Goal: Transaction & Acquisition: Purchase product/service

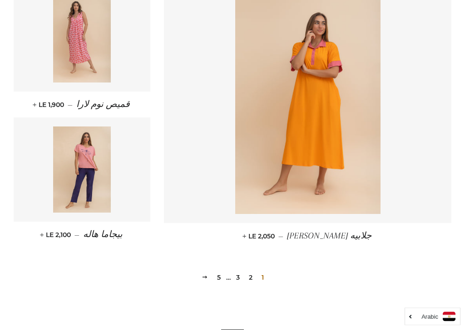
scroll to position [1191, 0]
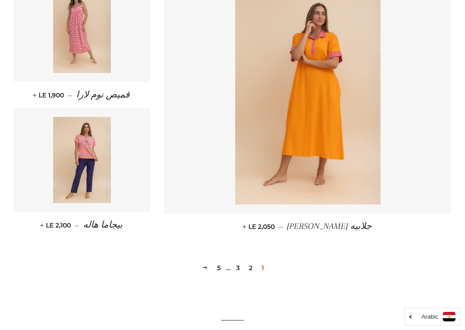
click at [255, 267] on link "2" at bounding box center [250, 268] width 11 height 14
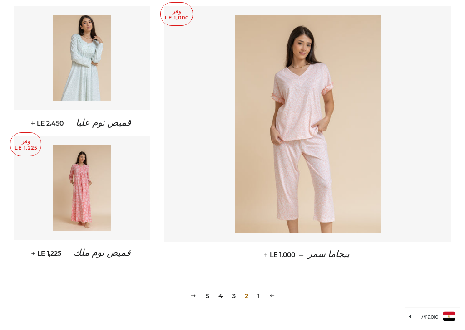
scroll to position [1179, 0]
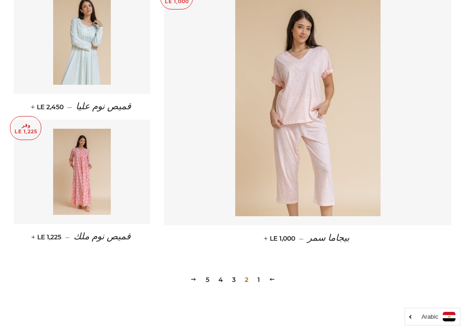
click at [247, 285] on span "2" at bounding box center [246, 280] width 11 height 14
click at [237, 275] on link "3" at bounding box center [233, 280] width 11 height 14
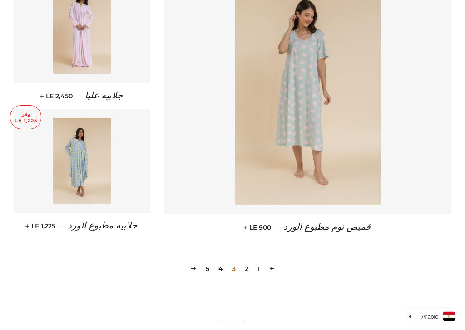
scroll to position [1203, 0]
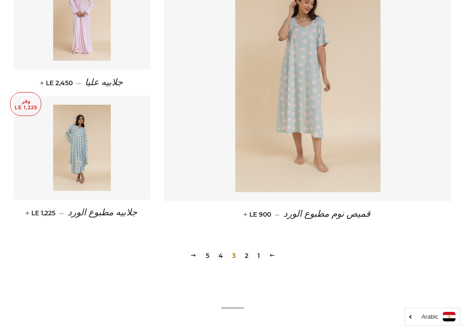
click at [223, 253] on link "4" at bounding box center [221, 256] width 12 height 14
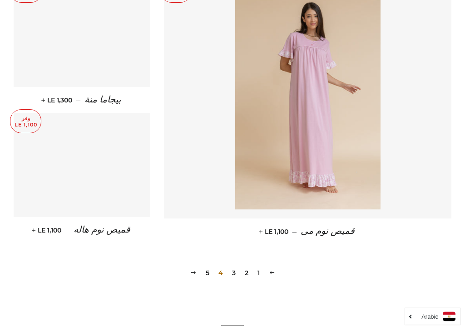
scroll to position [1206, 0]
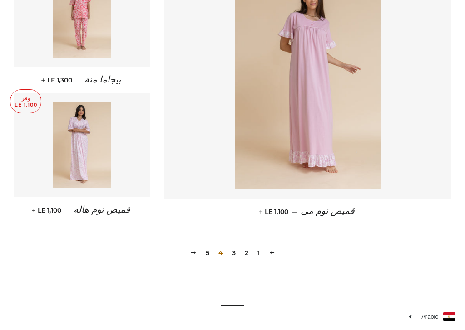
click at [211, 252] on link "5" at bounding box center [207, 253] width 11 height 14
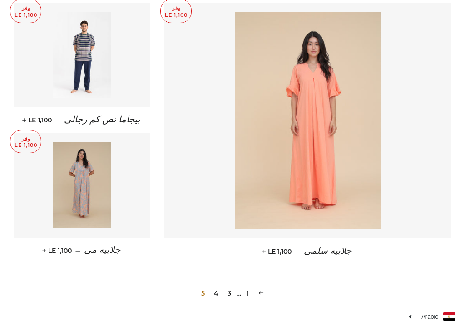
scroll to position [652, 0]
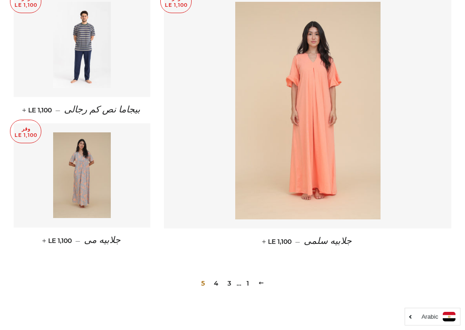
click at [265, 283] on link "السابقه" at bounding box center [261, 283] width 14 height 14
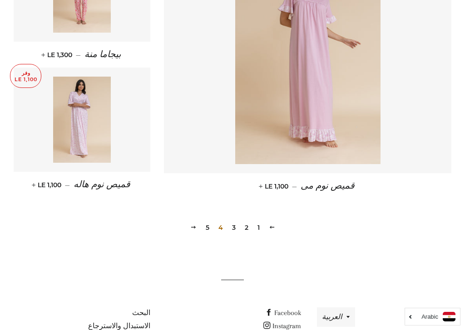
scroll to position [1238, 0]
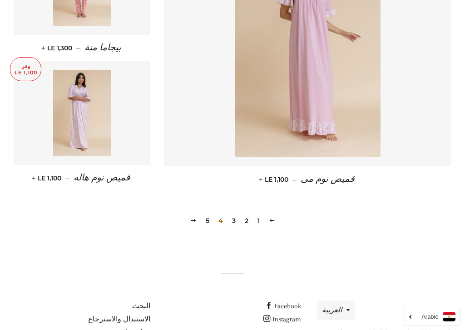
click at [199, 220] on link "التالي" at bounding box center [193, 221] width 14 height 14
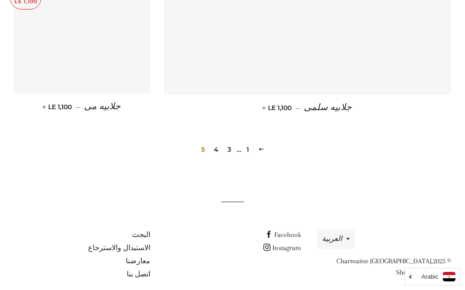
scroll to position [785, 0]
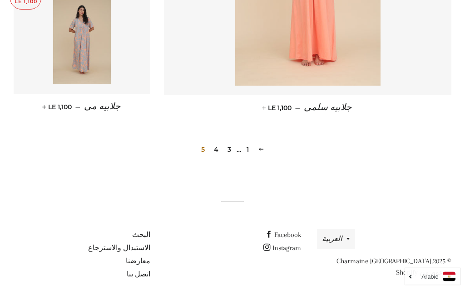
click at [219, 149] on link "4" at bounding box center [216, 150] width 12 height 14
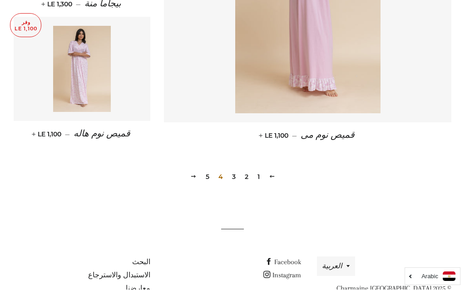
scroll to position [1283, 0]
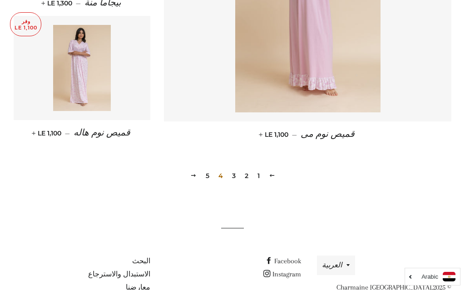
click at [237, 177] on link "3" at bounding box center [233, 176] width 11 height 14
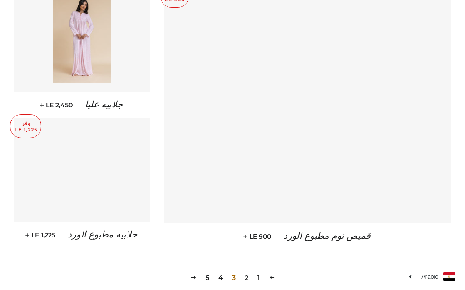
scroll to position [1177, 0]
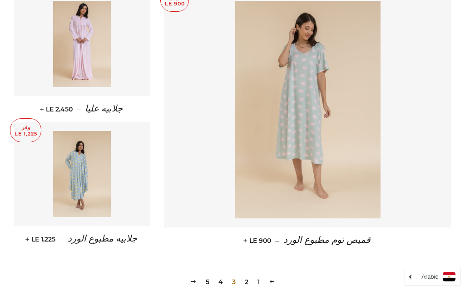
click at [308, 124] on img at bounding box center [307, 110] width 145 height 218
click at [261, 281] on link "1" at bounding box center [259, 282] width 10 height 14
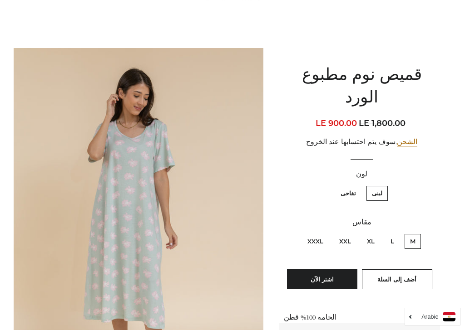
scroll to position [78, 0]
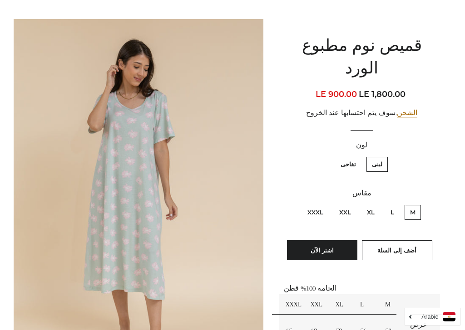
click at [440, 118] on div "قميص نوم مطبوع الورد السعر العادي LE 1,800.00 السعر بعد الخصم LE 900.00 سعر الو…" at bounding box center [357, 220] width 188 height 403
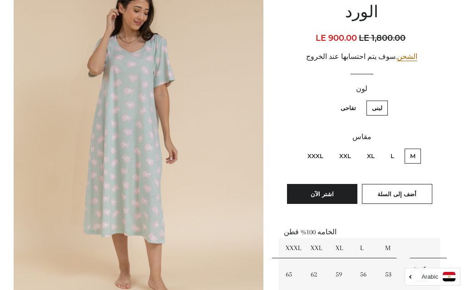
scroll to position [120, 0]
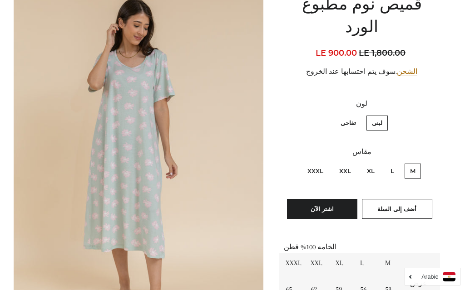
click at [47, 209] on img at bounding box center [139, 165] width 250 height 374
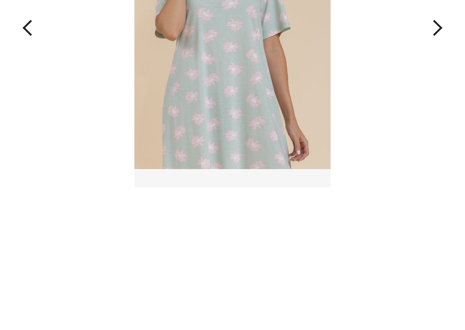
scroll to position [237, 0]
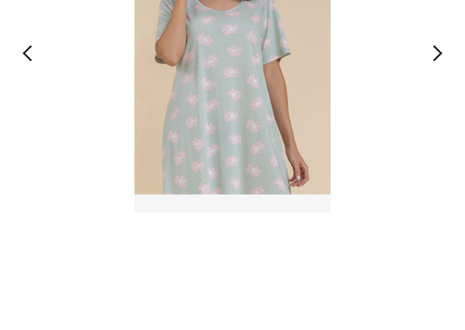
click at [337, 244] on div at bounding box center [232, 284] width 465 height 1043
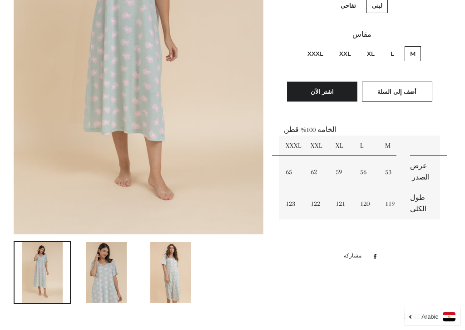
click at [242, 117] on img at bounding box center [232, 47] width 196 height 330
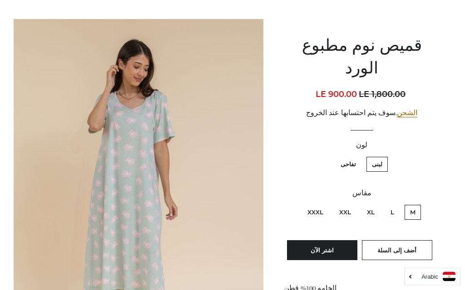
scroll to position [78, 0]
click at [343, 157] on label "تفاحى" at bounding box center [348, 164] width 26 height 15
click at [358, 156] on input "تفاحى" at bounding box center [358, 156] width 0 height 0
radio input "true"
click at [386, 157] on label "لبنى" at bounding box center [376, 164] width 21 height 15
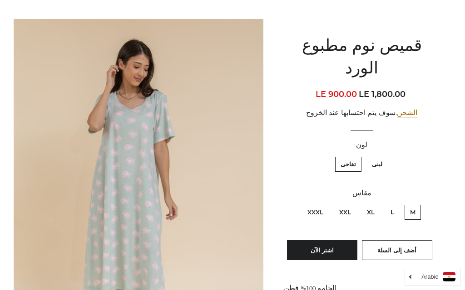
click at [385, 156] on input "لبنى" at bounding box center [384, 156] width 0 height 0
radio input "true"
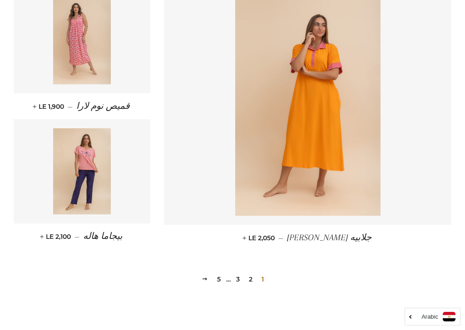
scroll to position [1180, 0]
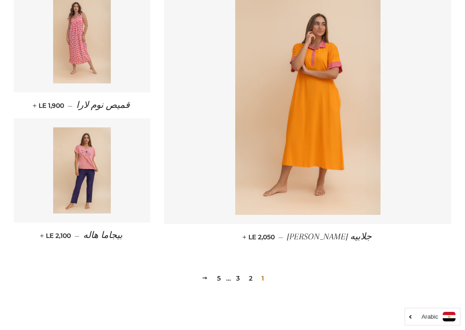
click at [254, 280] on link "2" at bounding box center [250, 279] width 11 height 14
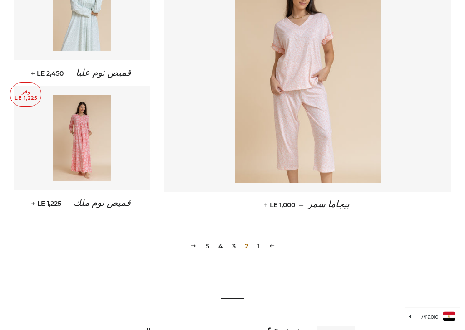
scroll to position [1224, 0]
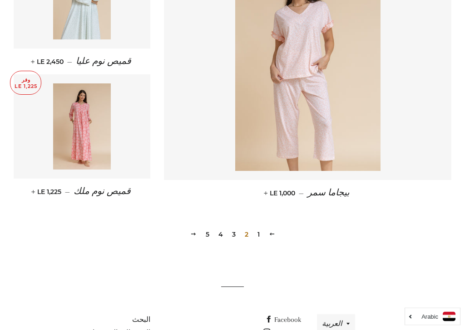
click at [237, 236] on link "3" at bounding box center [233, 235] width 11 height 14
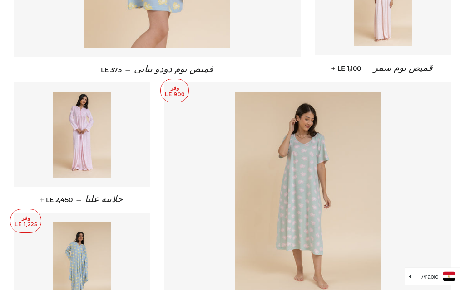
scroll to position [1086, 0]
click at [308, 214] on img at bounding box center [307, 201] width 145 height 218
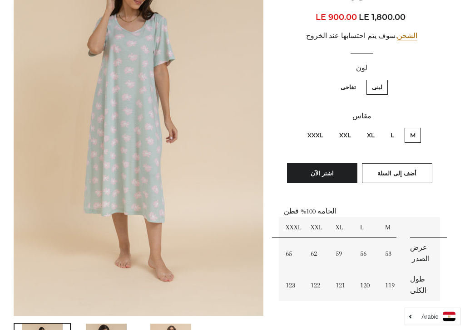
scroll to position [157, 0]
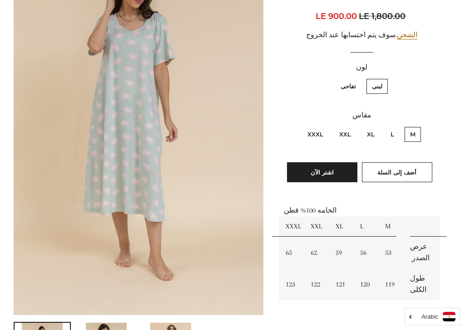
click at [342, 216] on td "XL" at bounding box center [341, 226] width 25 height 20
click at [346, 216] on td "XL" at bounding box center [341, 226] width 25 height 20
click at [344, 216] on td "XL" at bounding box center [341, 226] width 25 height 20
click at [373, 127] on label "XL" at bounding box center [370, 134] width 19 height 15
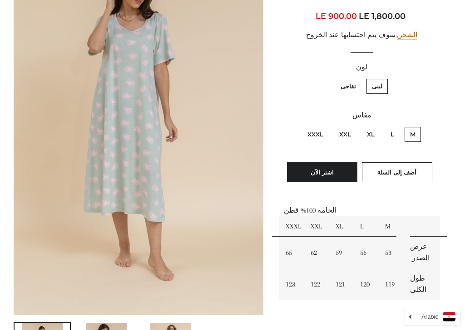
click at [377, 126] on input "XL" at bounding box center [377, 126] width 0 height 0
radio input "true"
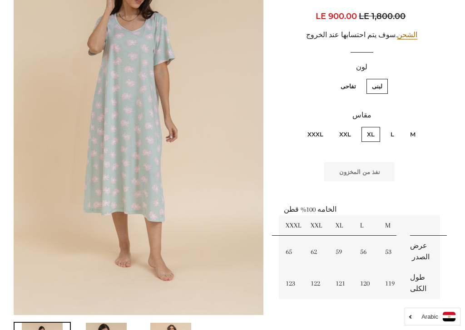
click at [347, 127] on label "XXL" at bounding box center [345, 134] width 23 height 15
click at [353, 126] on input "XXL" at bounding box center [353, 126] width 0 height 0
radio input "true"
click at [395, 127] on label "L" at bounding box center [392, 134] width 15 height 15
click at [396, 126] on input "L" at bounding box center [396, 126] width 0 height 0
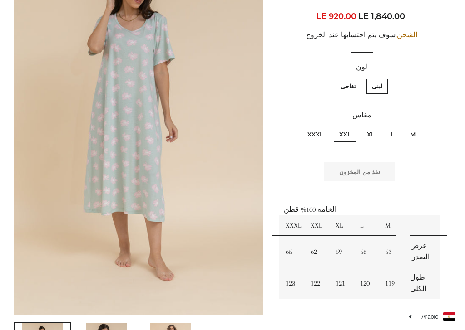
radio input "true"
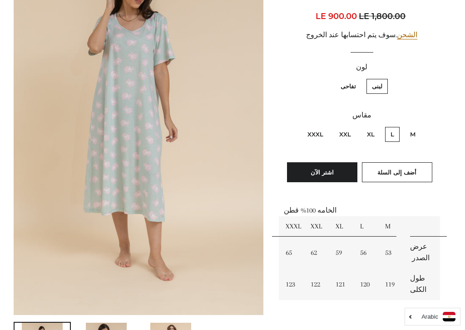
click at [377, 127] on label "XL" at bounding box center [370, 134] width 19 height 15
click at [377, 126] on input "XL" at bounding box center [377, 126] width 0 height 0
radio input "true"
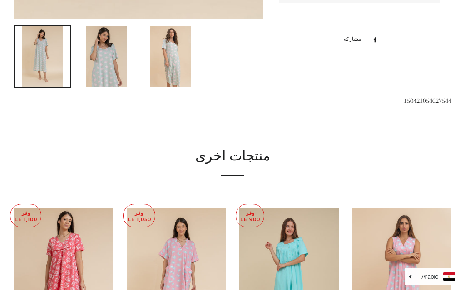
scroll to position [350, 0]
